Goal: Task Accomplishment & Management: Manage account settings

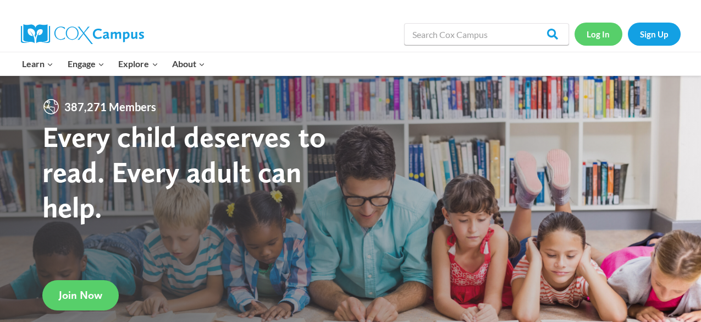
click at [594, 33] on link "Log In" at bounding box center [598, 34] width 48 height 23
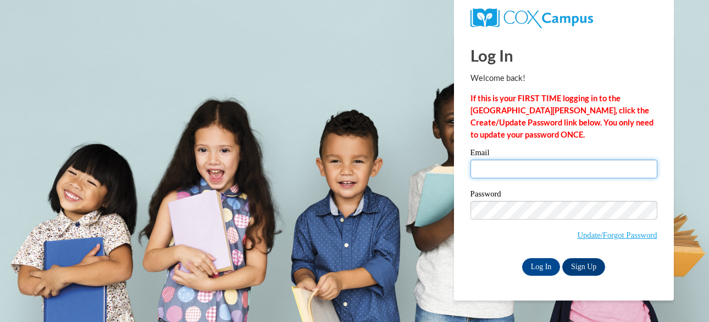
click at [526, 172] on input "Email" at bounding box center [564, 168] width 187 height 19
type input "mykhi.dunn@morehouse.edu"
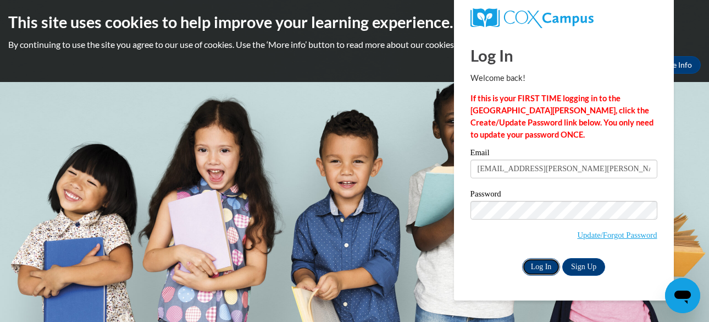
click at [532, 270] on input "Log In" at bounding box center [541, 267] width 38 height 18
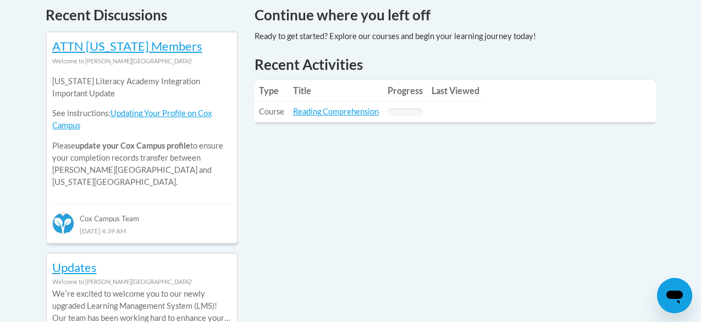
scroll to position [485, 0]
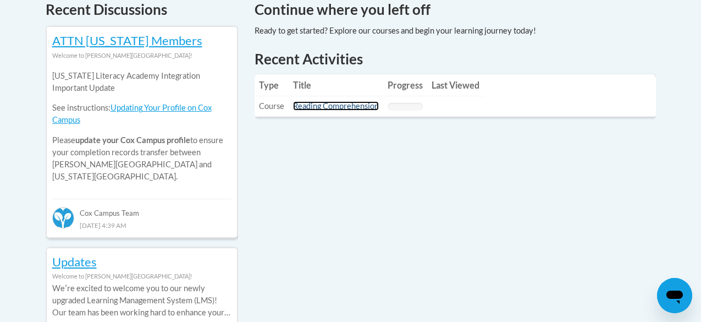
click at [349, 102] on link "Reading Comprehension" at bounding box center [336, 105] width 86 height 9
